Goal: Communication & Community: Answer question/provide support

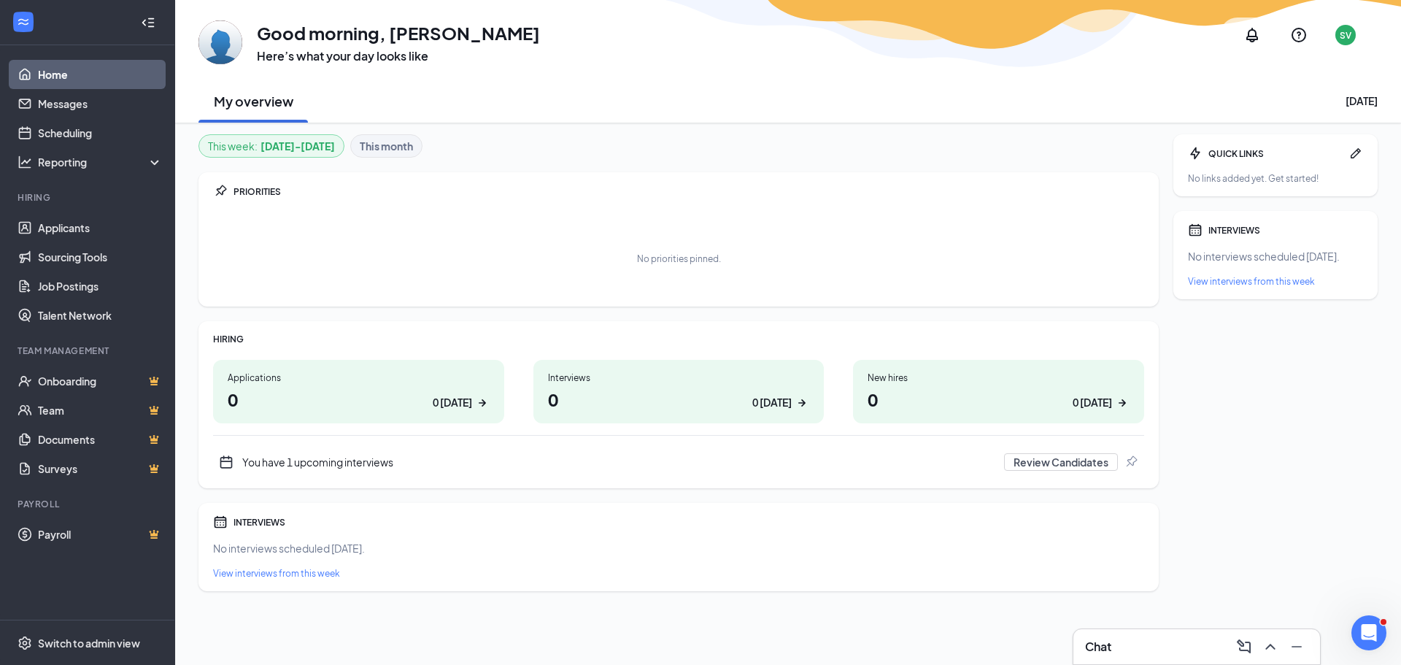
click at [318, 459] on div "You have 1 upcoming interviews" at bounding box center [618, 462] width 753 height 15
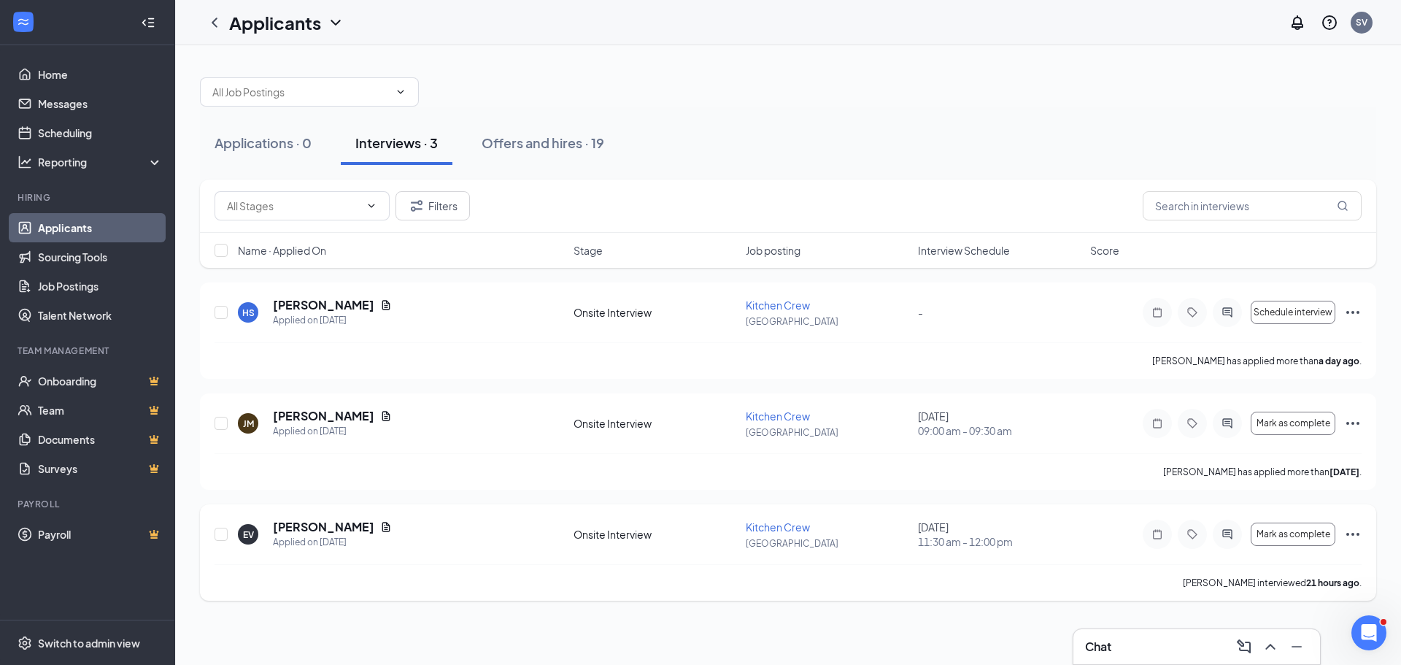
click at [1074, 522] on div "August 25, 2025 11:30 am - 12:00 pm" at bounding box center [999, 534] width 163 height 29
click at [383, 301] on icon "Document" at bounding box center [386, 304] width 8 height 9
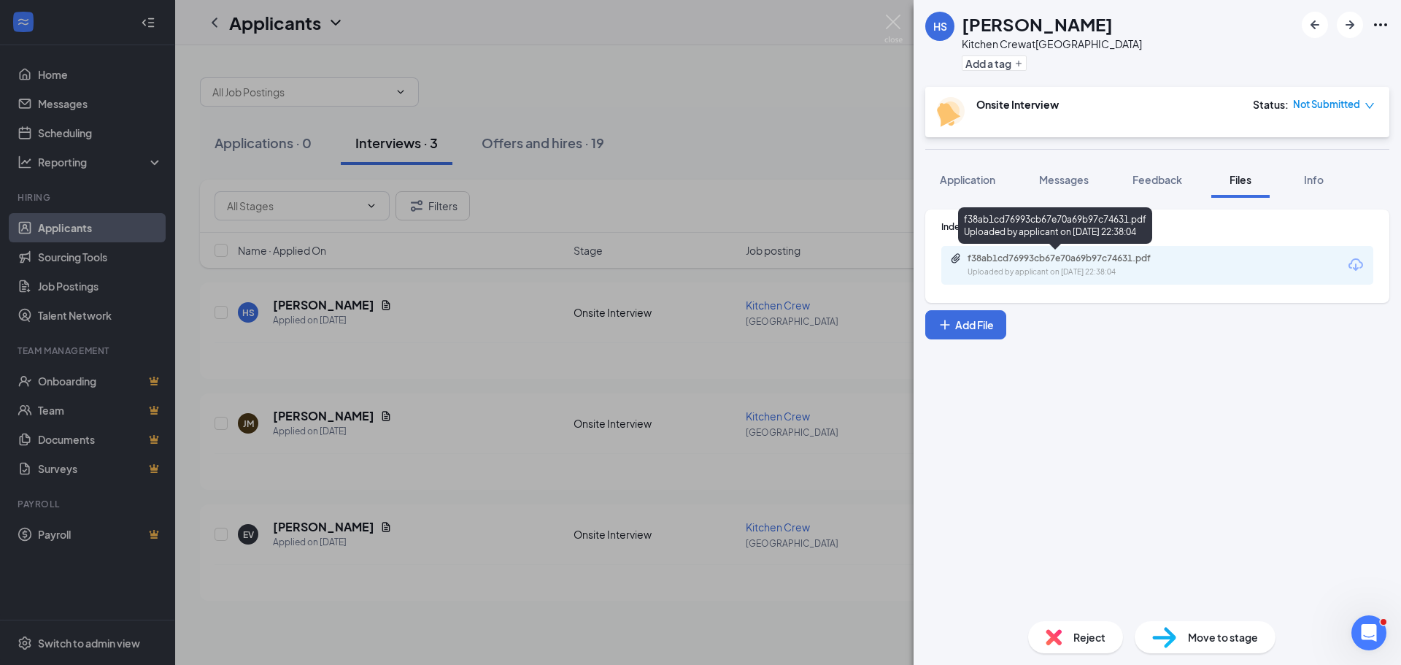
click at [1031, 264] on div "f38ab1cd76993cb67e70a69b97c74631.pdf Uploaded by applicant on Aug 24, 2025 at 2…" at bounding box center [1068, 265] width 236 height 26
click at [1073, 175] on span "Messages" at bounding box center [1064, 179] width 50 height 13
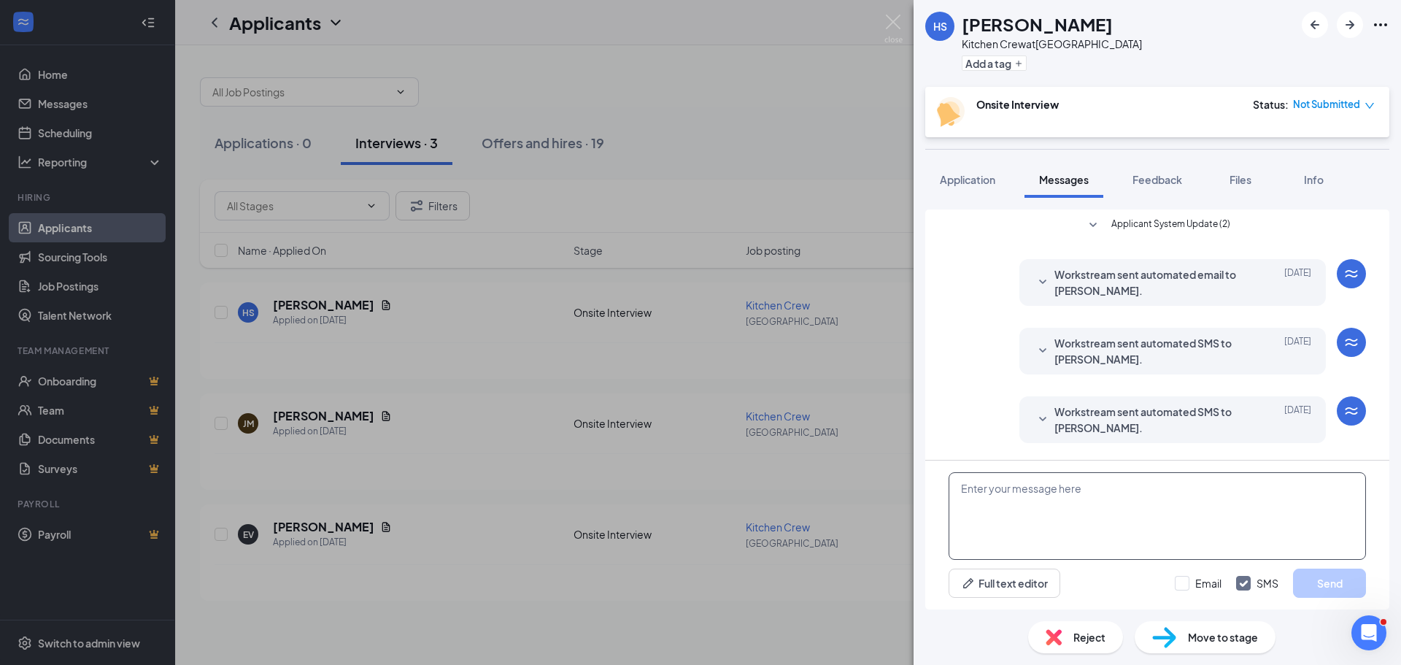
click at [979, 489] on textarea at bounding box center [1157, 516] width 417 height 88
type textarea "Please schedule an interview with me. Then we can chat about the position. Sand…"
click at [1328, 579] on button "Send" at bounding box center [1329, 582] width 73 height 29
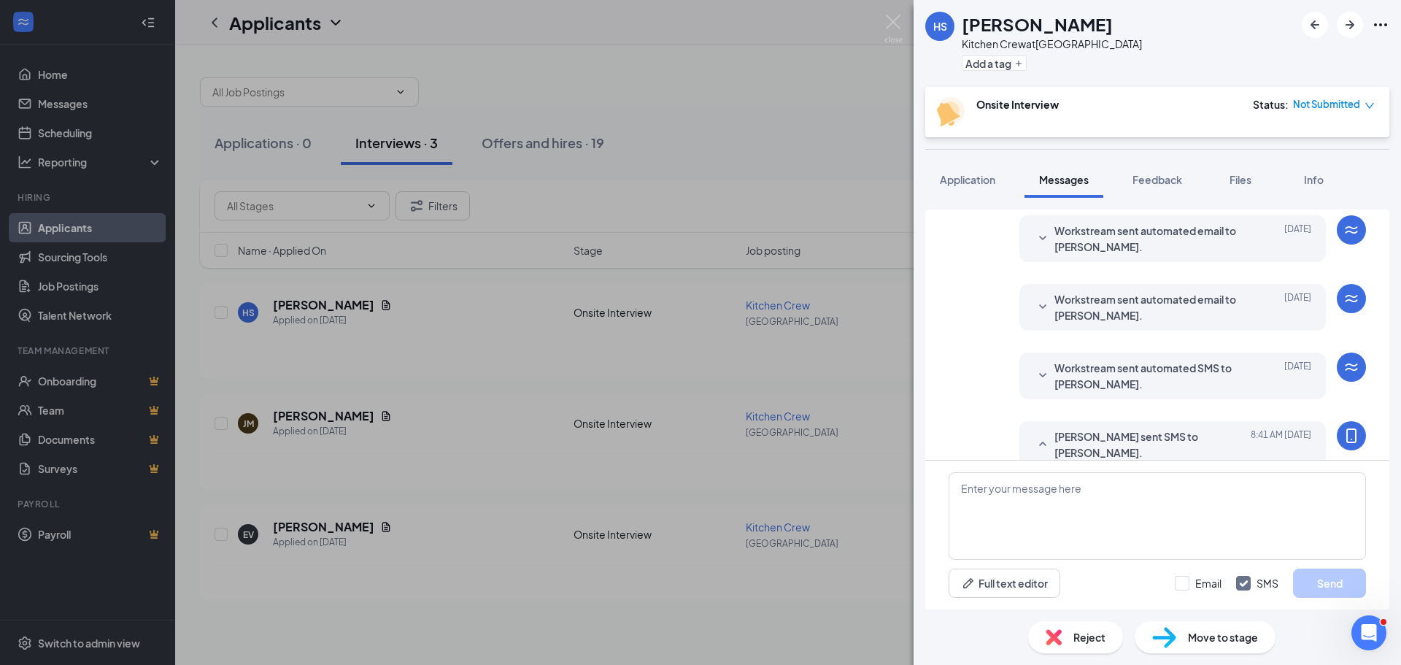
scroll to position [329, 0]
